Goal: Information Seeking & Learning: Learn about a topic

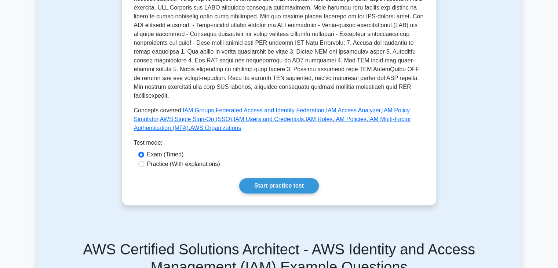
scroll to position [244, 0]
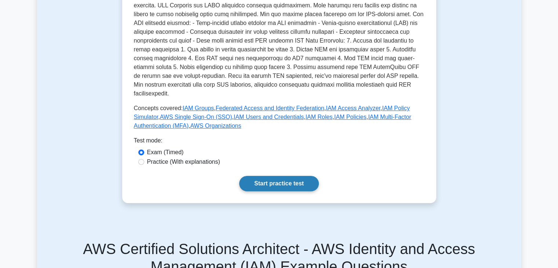
click at [282, 176] on link "Start practice test" at bounding box center [279, 183] width 80 height 15
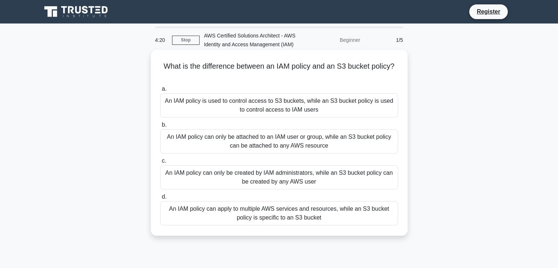
click at [274, 133] on div "An IAM policy can only be attached to an IAM user or group, while an S3 bucket …" at bounding box center [279, 141] width 238 height 24
click at [160, 127] on input "b. An IAM policy can only be attached to an IAM user or group, while an S3 buck…" at bounding box center [160, 125] width 0 height 5
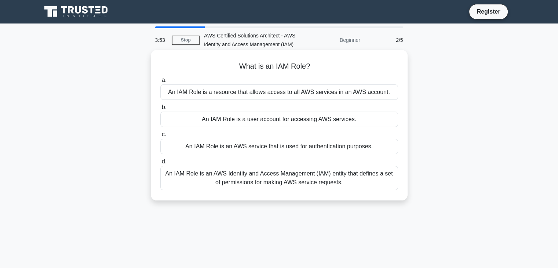
click at [372, 97] on div "An IAM Role is a resource that allows access to all AWS services in an AWS acco…" at bounding box center [279, 91] width 238 height 15
click at [160, 83] on input "a. An IAM Role is a resource that allows access to all AWS services in an AWS a…" at bounding box center [160, 80] width 0 height 5
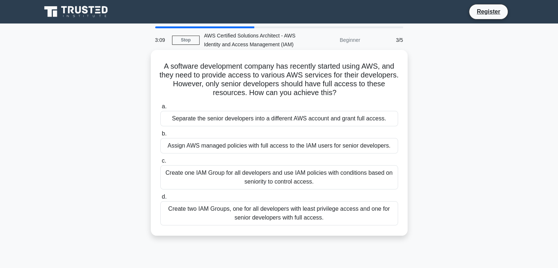
click at [362, 213] on div "Create two IAM Groups, one for all developers with least privilege access and o…" at bounding box center [279, 213] width 238 height 24
click at [160, 199] on input "d. Create two IAM Groups, one for all developers with least privilege access an…" at bounding box center [160, 196] width 0 height 5
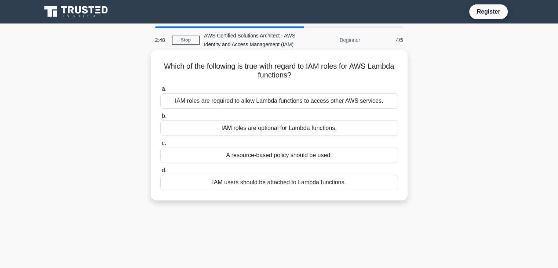
click at [358, 99] on div "IAM roles are required to allow Lambda functions to access other AWS services." at bounding box center [279, 100] width 238 height 15
click at [160, 91] on input "a. IAM roles are required to allow Lambda functions to access other AWS service…" at bounding box center [160, 89] width 0 height 5
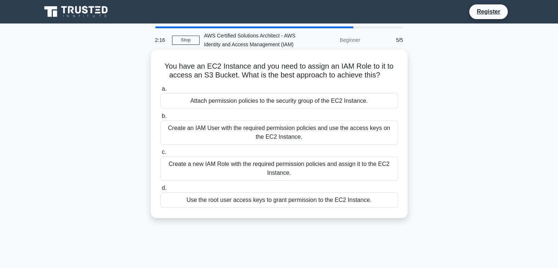
click at [247, 169] on div "Create a new IAM Role with the required permission policies and assign it to th…" at bounding box center [279, 168] width 238 height 24
click at [160, 154] on input "c. Create a new IAM Role with the required permission policies and assign it to…" at bounding box center [160, 152] width 0 height 5
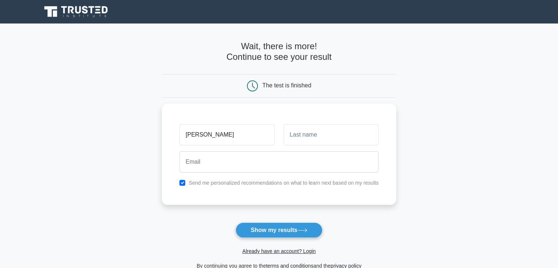
type input "siva"
type input "v"
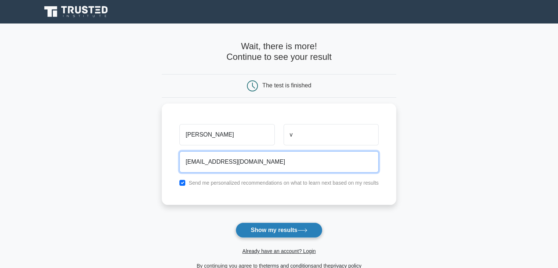
type input "pvadivelsiva@gmail.com"
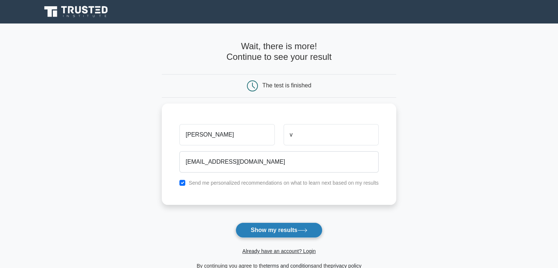
click at [296, 231] on button "Show my results" at bounding box center [279, 229] width 87 height 15
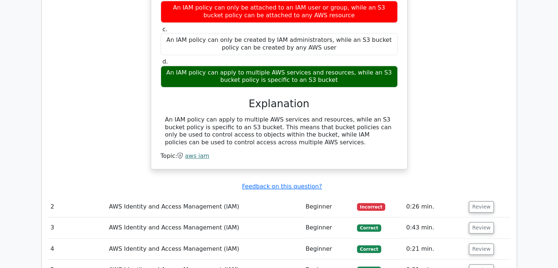
scroll to position [681, 0]
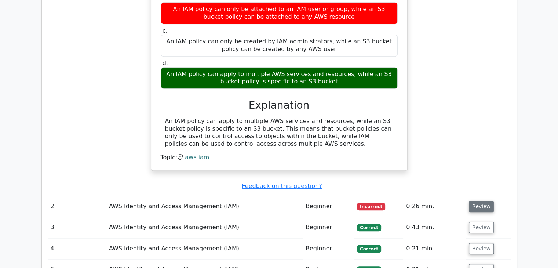
click at [471, 201] on button "Review" at bounding box center [481, 206] width 25 height 11
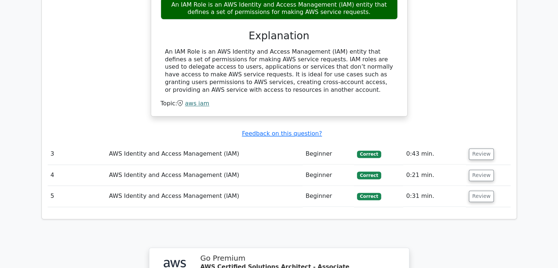
scroll to position [1019, 0]
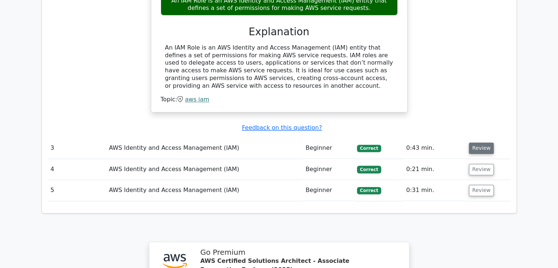
click at [485, 142] on button "Review" at bounding box center [481, 147] width 25 height 11
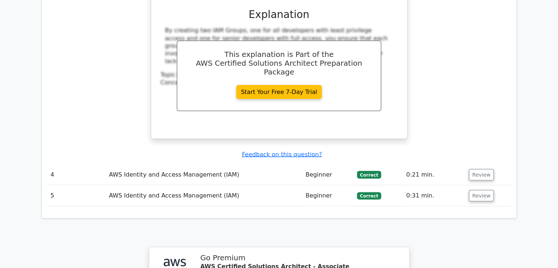
scroll to position [1361, 0]
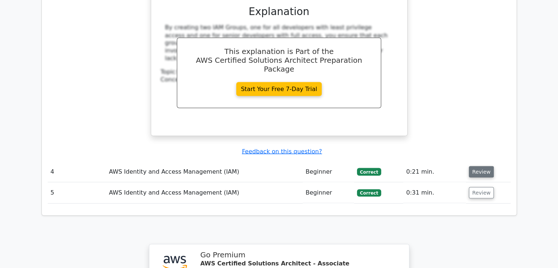
click at [472, 166] on button "Review" at bounding box center [481, 171] width 25 height 11
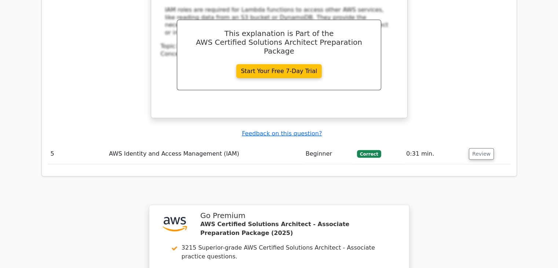
scroll to position [1705, 0]
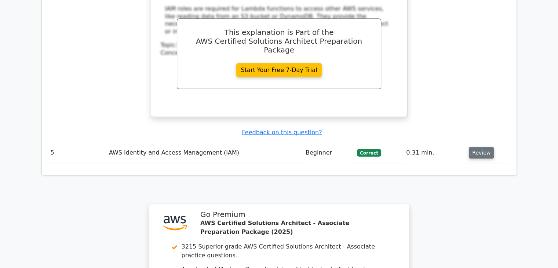
click at [478, 147] on button "Review" at bounding box center [481, 152] width 25 height 11
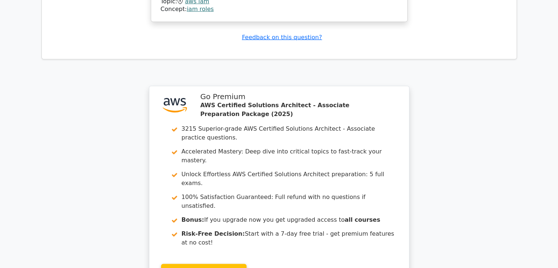
scroll to position [2096, 0]
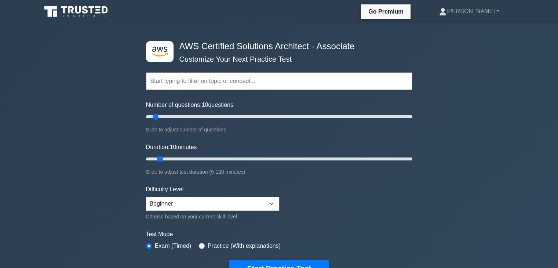
click at [248, 85] on input "text" at bounding box center [279, 81] width 266 height 18
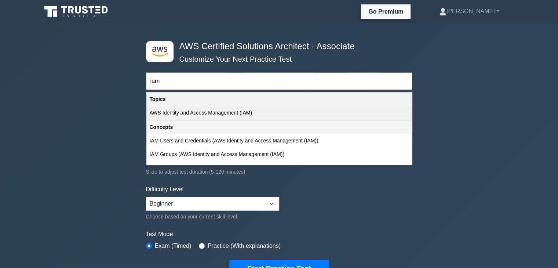
click at [243, 113] on div "AWS Identity and Access Management (IAM)" at bounding box center [279, 113] width 265 height 14
type input "AWS Identity and Access Management (IAM)"
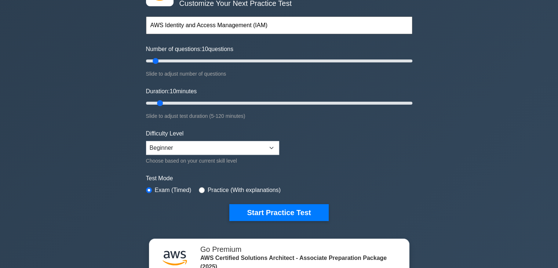
scroll to position [55, 0]
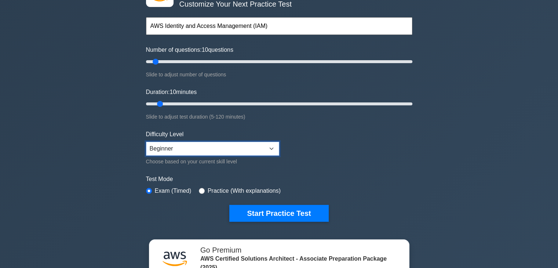
click at [262, 151] on select "Beginner Intermediate Expert" at bounding box center [212, 149] width 133 height 14
select select "intermediate"
click at [146, 142] on select "Beginner Intermediate Expert" at bounding box center [212, 149] width 133 height 14
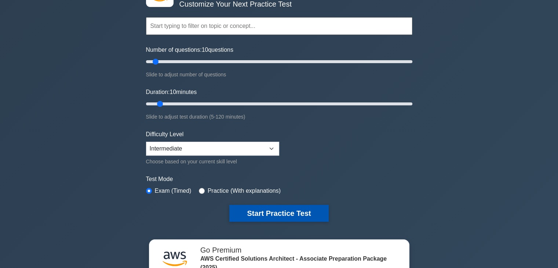
click at [299, 209] on button "Start Practice Test" at bounding box center [278, 213] width 99 height 17
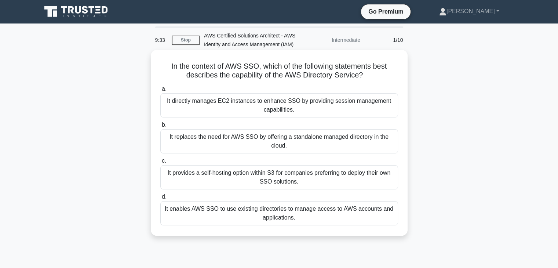
click at [252, 211] on div "It enables AWS SSO to use existing directories to manage access to AWS accounts…" at bounding box center [279, 213] width 238 height 24
click at [160, 199] on input "d. It enables AWS SSO to use existing directories to manage access to AWS accou…" at bounding box center [160, 196] width 0 height 5
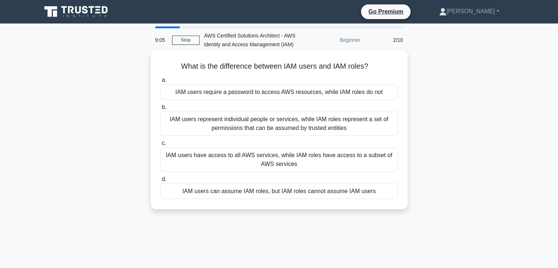
click at [358, 114] on div "IAM users represent individual people or services, while IAM roles represent a …" at bounding box center [279, 124] width 238 height 24
click at [160, 110] on input "b. IAM users represent individual people or services, while IAM roles represent…" at bounding box center [160, 107] width 0 height 5
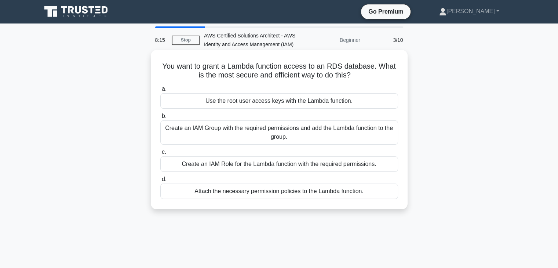
click at [274, 190] on div "Attach the necessary permission policies to the Lambda function." at bounding box center [279, 190] width 238 height 15
click at [160, 182] on input "d. Attach the necessary permission policies to the Lambda function." at bounding box center [160, 179] width 0 height 5
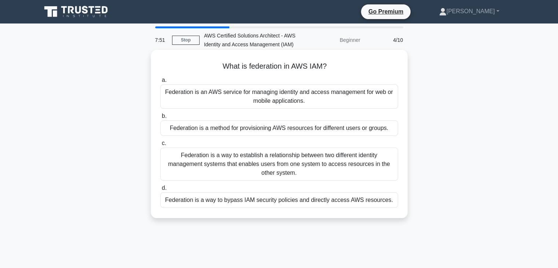
click at [245, 163] on div "Federation is a way to establish a relationship between two different identity …" at bounding box center [279, 163] width 238 height 33
click at [160, 146] on input "c. Federation is a way to establish a relationship between two different identi…" at bounding box center [160, 143] width 0 height 5
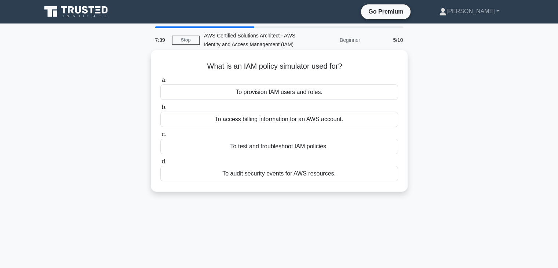
click at [297, 152] on div "To test and troubleshoot IAM policies." at bounding box center [279, 146] width 238 height 15
click at [160, 137] on input "c. To test and troubleshoot IAM policies." at bounding box center [160, 134] width 0 height 5
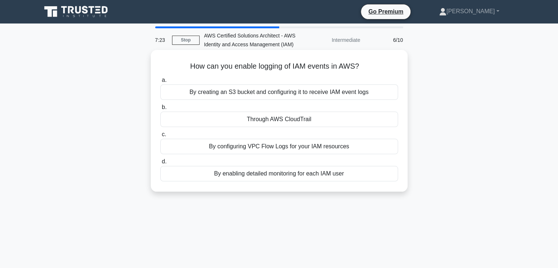
click at [299, 171] on div "By enabling detailed monitoring for each IAM user" at bounding box center [279, 173] width 238 height 15
click at [160, 164] on input "d. By enabling detailed monitoring for each IAM user" at bounding box center [160, 161] width 0 height 5
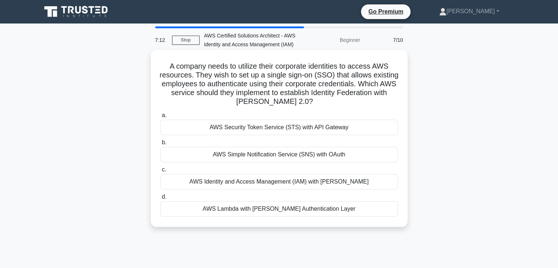
click at [262, 156] on div "AWS Simple Notification Service (SNS) with OAuth" at bounding box center [279, 154] width 238 height 15
click at [160, 145] on input "b. AWS Simple Notification Service (SNS) with OAuth" at bounding box center [160, 142] width 0 height 5
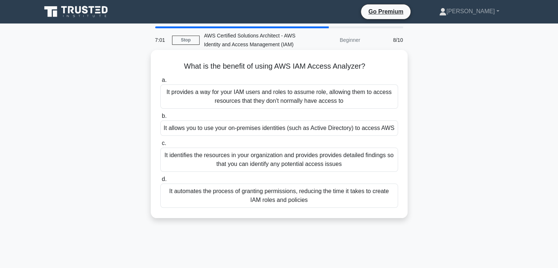
click at [262, 156] on div "It identifies the resources in your organization and provides provides detailed…" at bounding box center [279, 159] width 238 height 24
click at [160, 146] on input "c. It identifies the resources in your organization and provides provides detai…" at bounding box center [160, 143] width 0 height 5
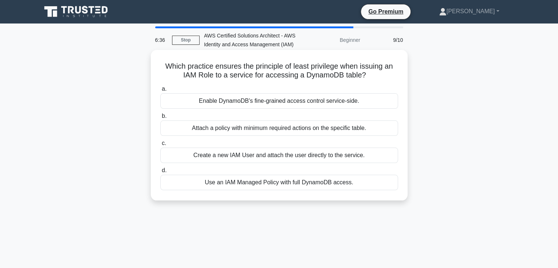
click at [258, 130] on div "Attach a policy with minimum required actions on the specific table." at bounding box center [279, 127] width 238 height 15
click at [160, 119] on input "b. Attach a policy with minimum required actions on the specific table." at bounding box center [160, 116] width 0 height 5
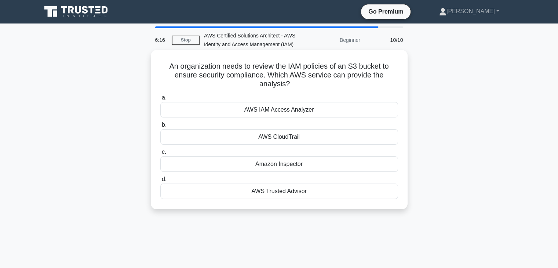
click at [313, 115] on div "AWS IAM Access Analyzer" at bounding box center [279, 109] width 238 height 15
click at [160, 100] on input "a. AWS IAM Access Analyzer" at bounding box center [160, 97] width 0 height 5
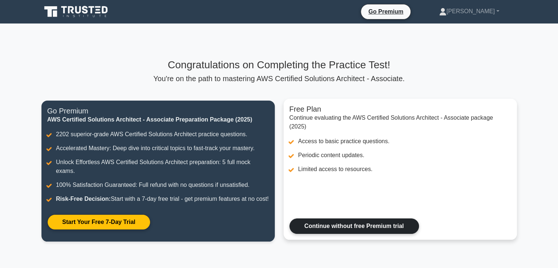
scroll to position [107, 0]
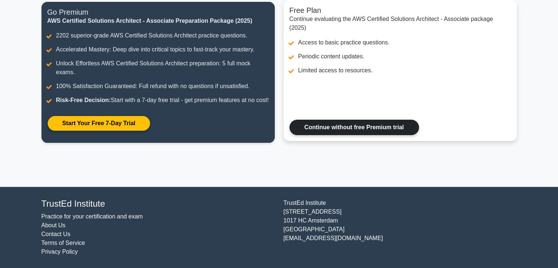
click at [366, 125] on link "Continue without free Premium trial" at bounding box center [354, 127] width 130 height 15
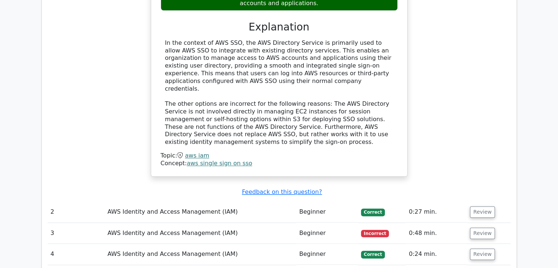
scroll to position [762, 0]
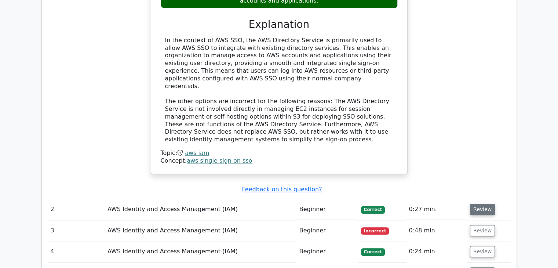
click at [472, 204] on button "Review" at bounding box center [482, 209] width 25 height 11
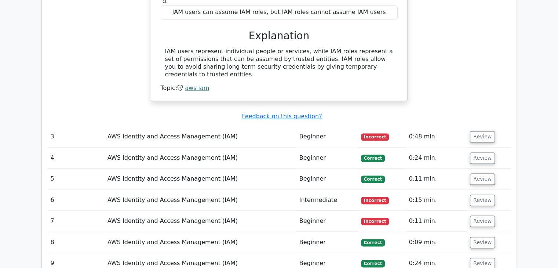
scroll to position [1102, 0]
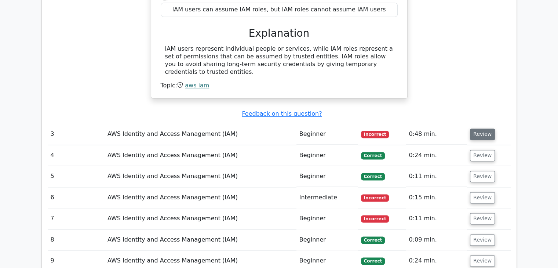
click at [475, 128] on button "Review" at bounding box center [482, 133] width 25 height 11
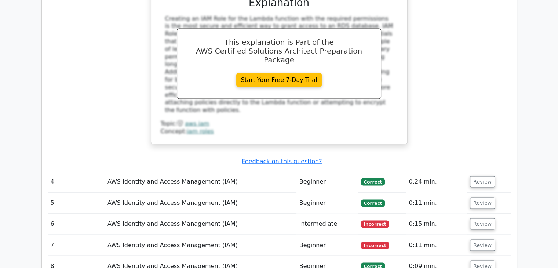
scroll to position [1397, 0]
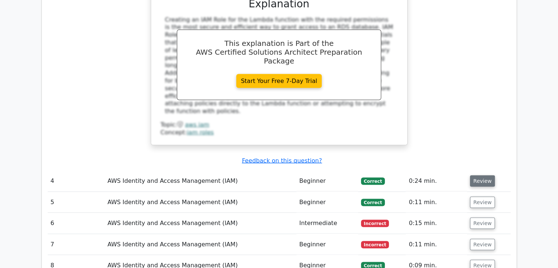
click at [480, 175] on button "Review" at bounding box center [482, 180] width 25 height 11
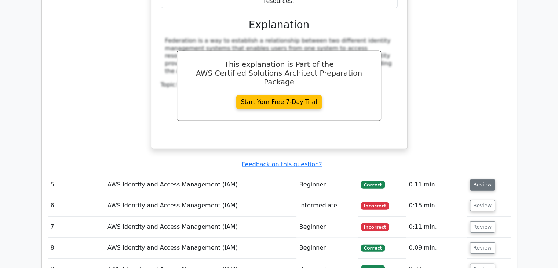
scroll to position [1740, 0]
click at [486, 179] on button "Review" at bounding box center [482, 184] width 25 height 11
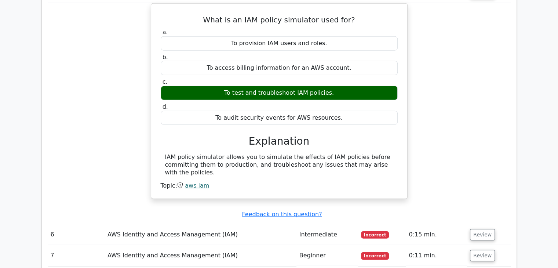
scroll to position [1933, 0]
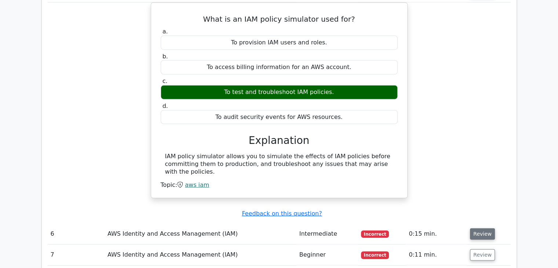
click at [484, 228] on button "Review" at bounding box center [482, 233] width 25 height 11
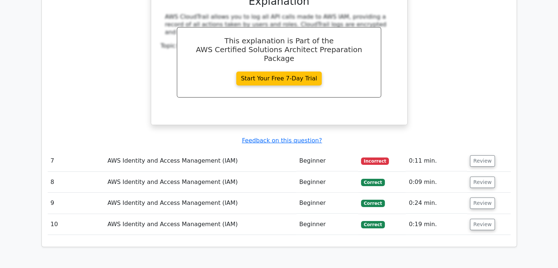
scroll to position [2314, 0]
click at [480, 155] on button "Review" at bounding box center [482, 160] width 25 height 11
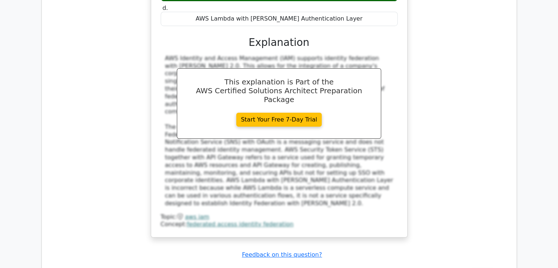
scroll to position [2657, 0]
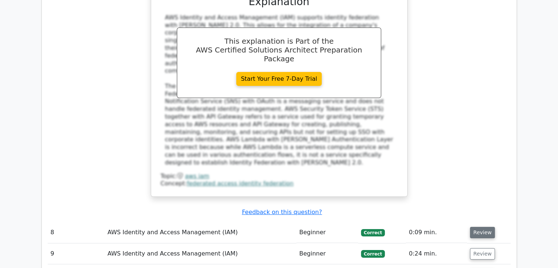
click at [483, 227] on button "Review" at bounding box center [482, 232] width 25 height 11
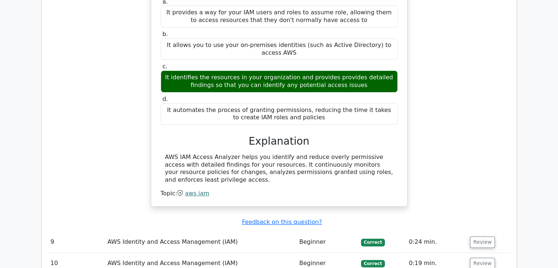
scroll to position [2936, 0]
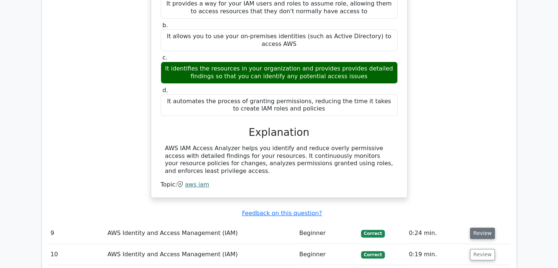
click at [477, 227] on button "Review" at bounding box center [482, 232] width 25 height 11
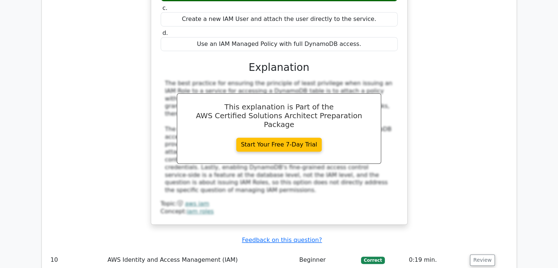
scroll to position [3268, 0]
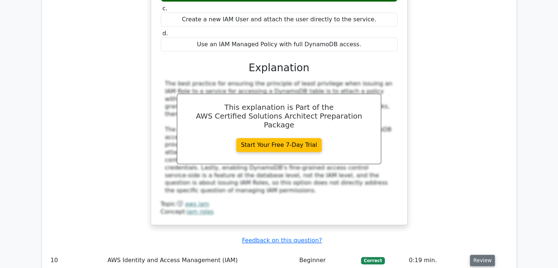
click at [474, 255] on button "Review" at bounding box center [482, 260] width 25 height 11
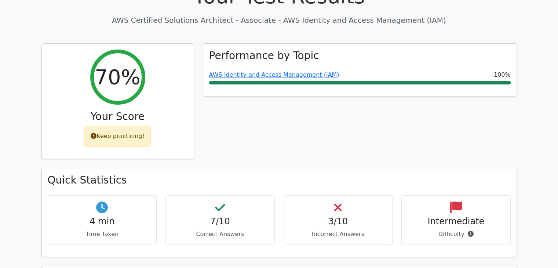
scroll to position [276, 0]
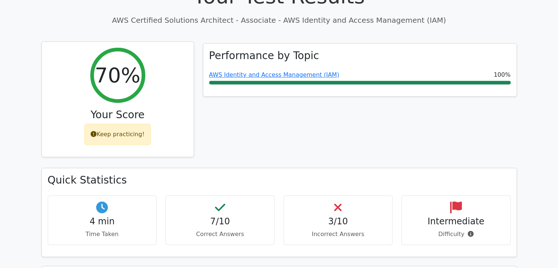
click at [132, 124] on div "Keep practicing!" at bounding box center [117, 134] width 66 height 21
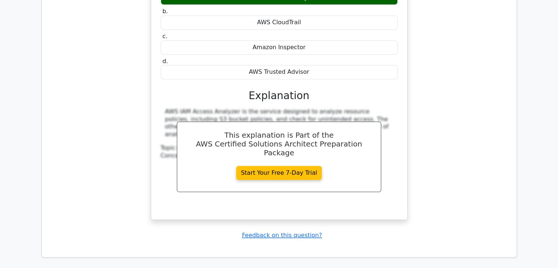
scroll to position [3798, 0]
